Goal: Task Accomplishment & Management: Use online tool/utility

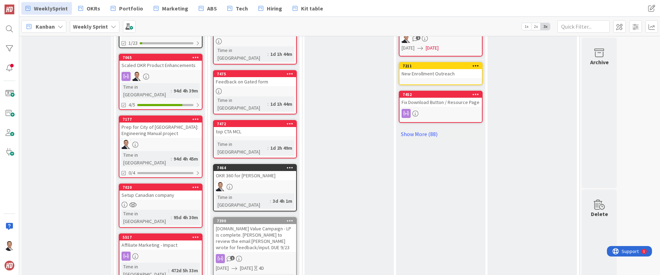
scroll to position [389, 0]
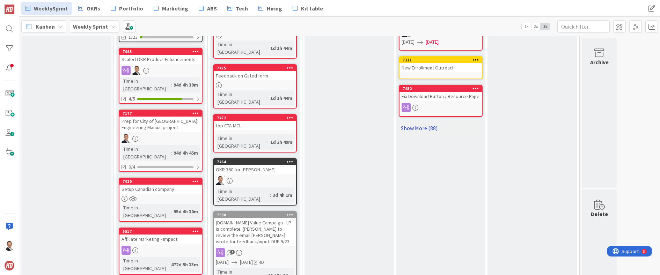
click at [411, 123] on link "Show More (88)" at bounding box center [441, 128] width 84 height 11
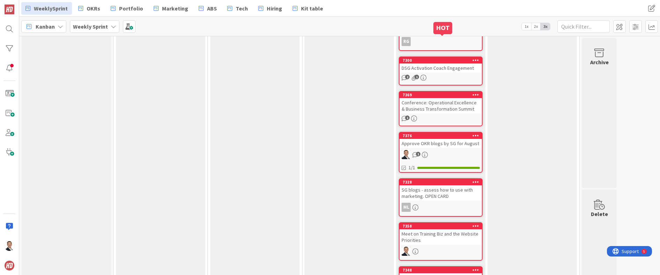
scroll to position [1386, 0]
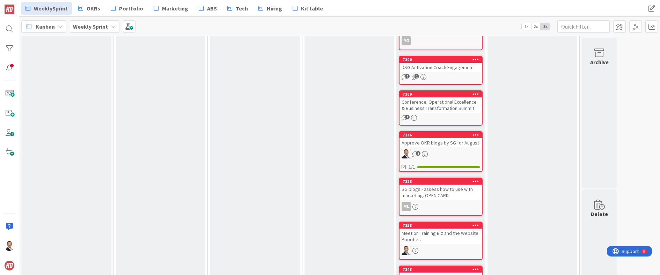
click at [417, 138] on div "Approve OKR blogs by SG for August" at bounding box center [441, 142] width 82 height 9
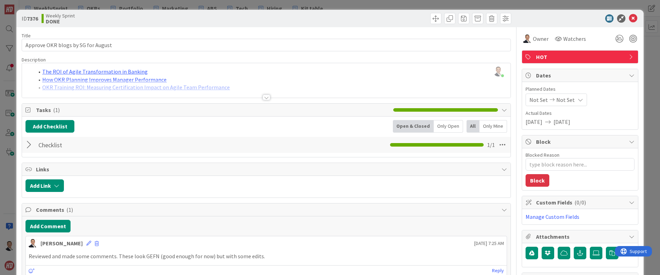
click at [267, 96] on div at bounding box center [267, 98] width 8 height 6
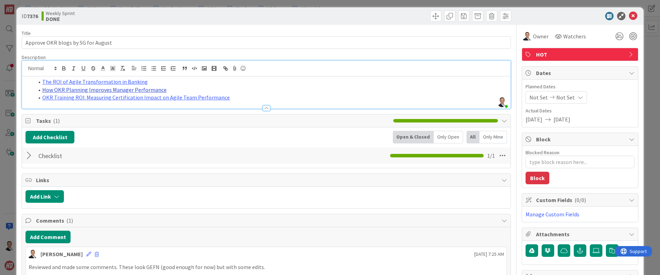
click at [151, 90] on link "How OKR Planning Improves Manager Performance" at bounding box center [104, 89] width 124 height 7
click at [98, 103] on link "[URL][DOMAIN_NAME]" at bounding box center [84, 103] width 48 height 9
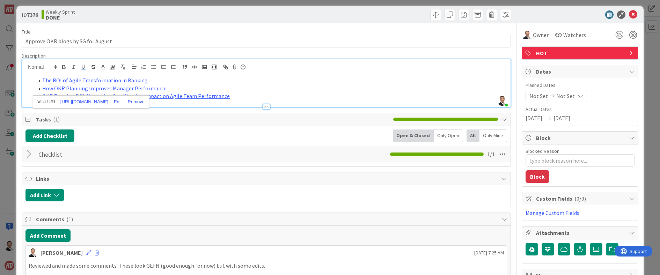
scroll to position [0, 0]
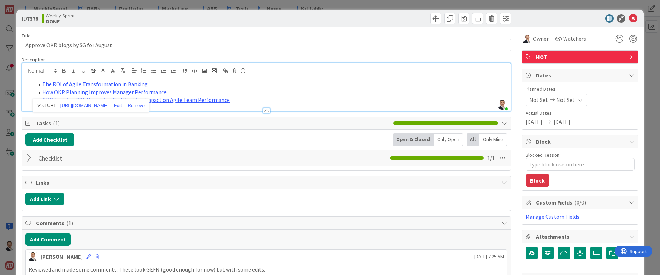
click at [277, 89] on li "How OKR Planning Improves Manager Performance" at bounding box center [271, 92] width 474 height 8
click at [164, 101] on link "OKR Training ROI: Measuring Certification Impact on Agile Team Performance" at bounding box center [136, 99] width 188 height 7
click at [133, 110] on link "[URL][DOMAIN_NAME]" at bounding box center [114, 113] width 48 height 9
type textarea "x"
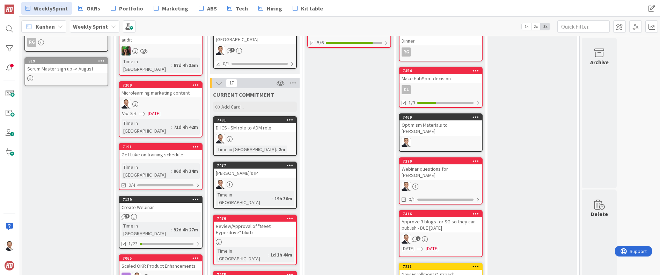
scroll to position [182, 0]
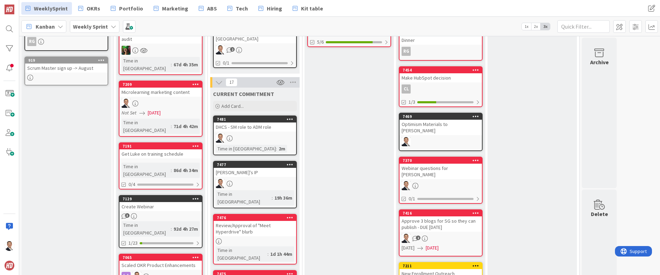
click at [268, 123] on div "DHCS - SM role to ADM role" at bounding box center [255, 127] width 82 height 9
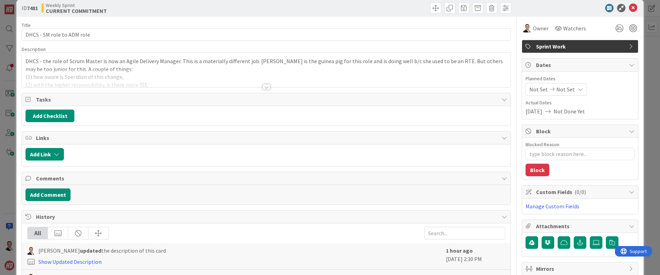
scroll to position [11, 0]
click at [266, 87] on div at bounding box center [267, 87] width 8 height 6
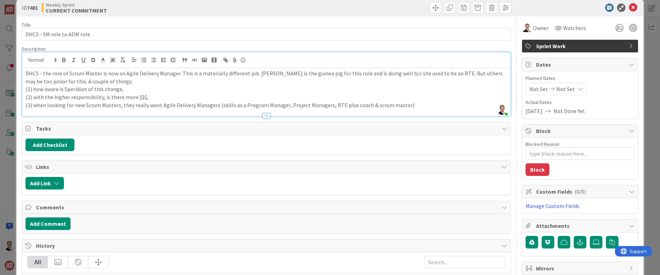
click at [405, 105] on p "(3) when looking for new Scrum Masters, they really want Agile Delivery Manager…" at bounding box center [267, 105] width 482 height 8
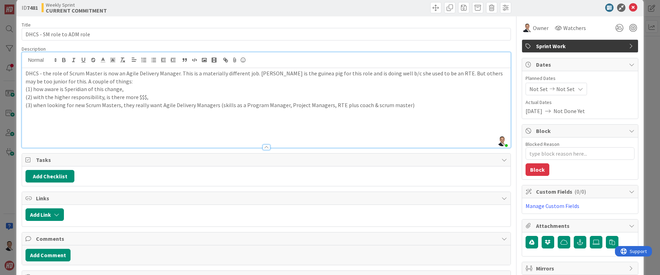
type textarea "x"
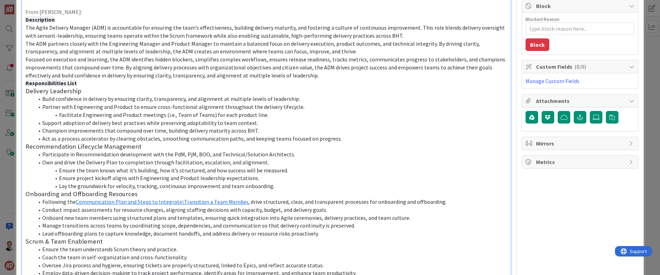
scroll to position [101, 0]
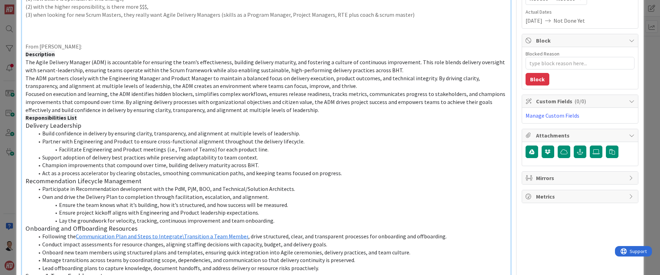
click at [58, 35] on p at bounding box center [267, 39] width 482 height 8
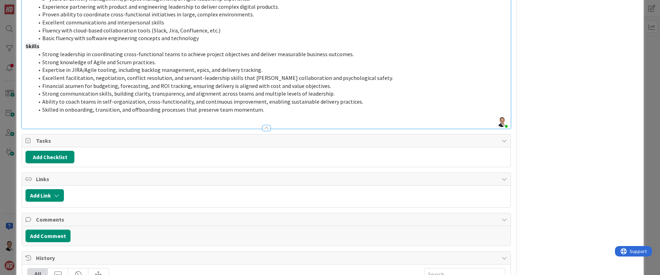
type textarea "x"
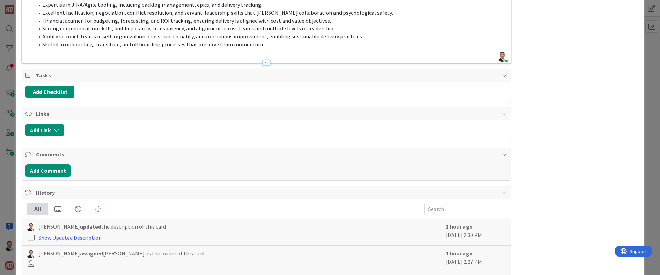
scroll to position [621, 0]
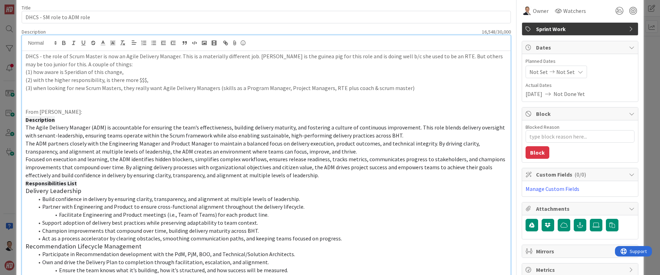
scroll to position [0, 0]
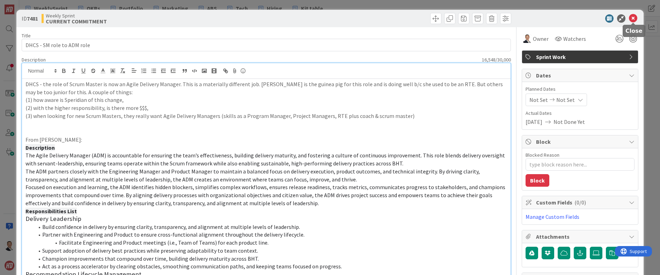
click at [635, 18] on icon at bounding box center [633, 18] width 8 height 8
